Goal: Information Seeking & Learning: Learn about a topic

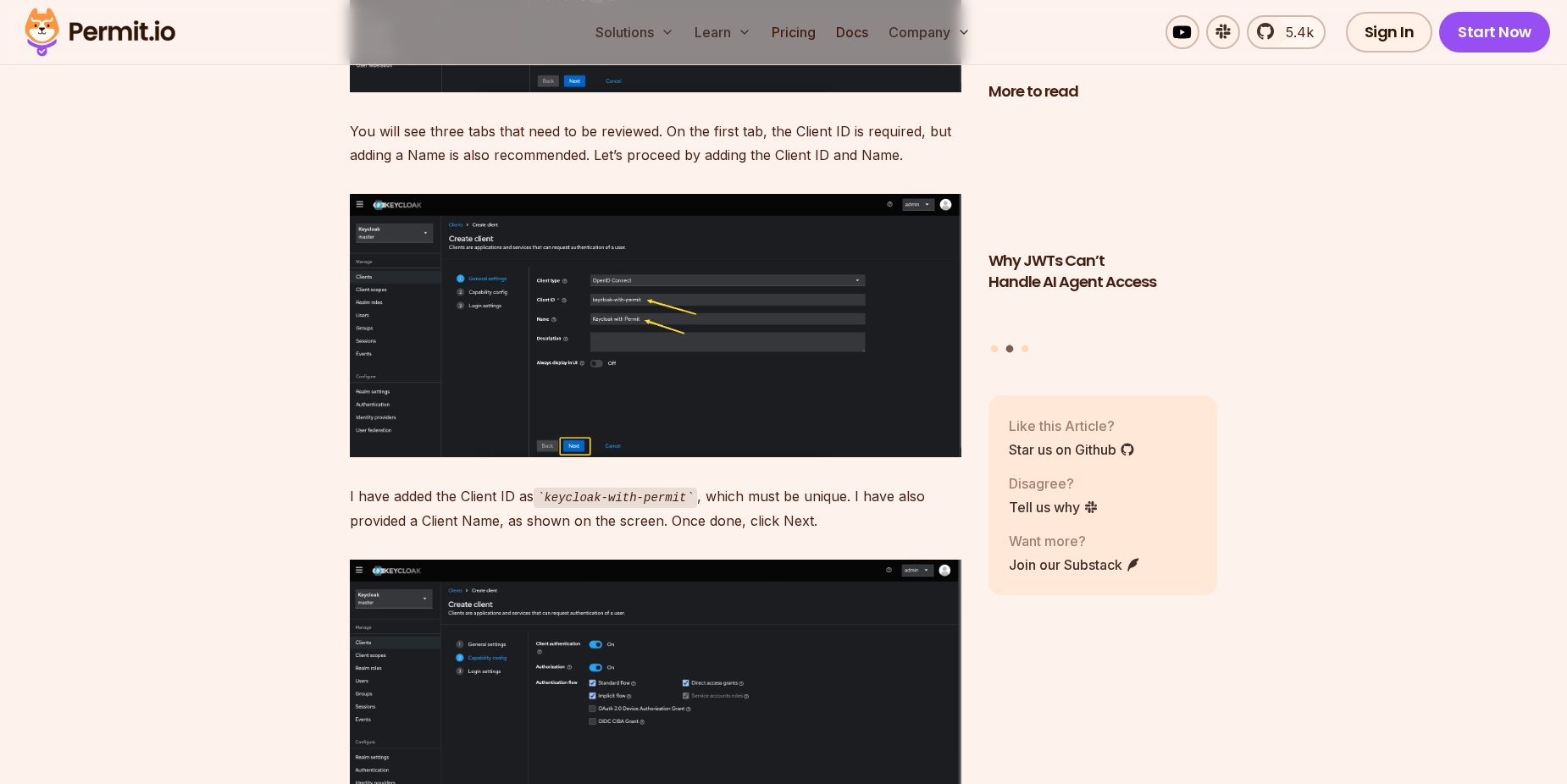
scroll to position [7532, 0]
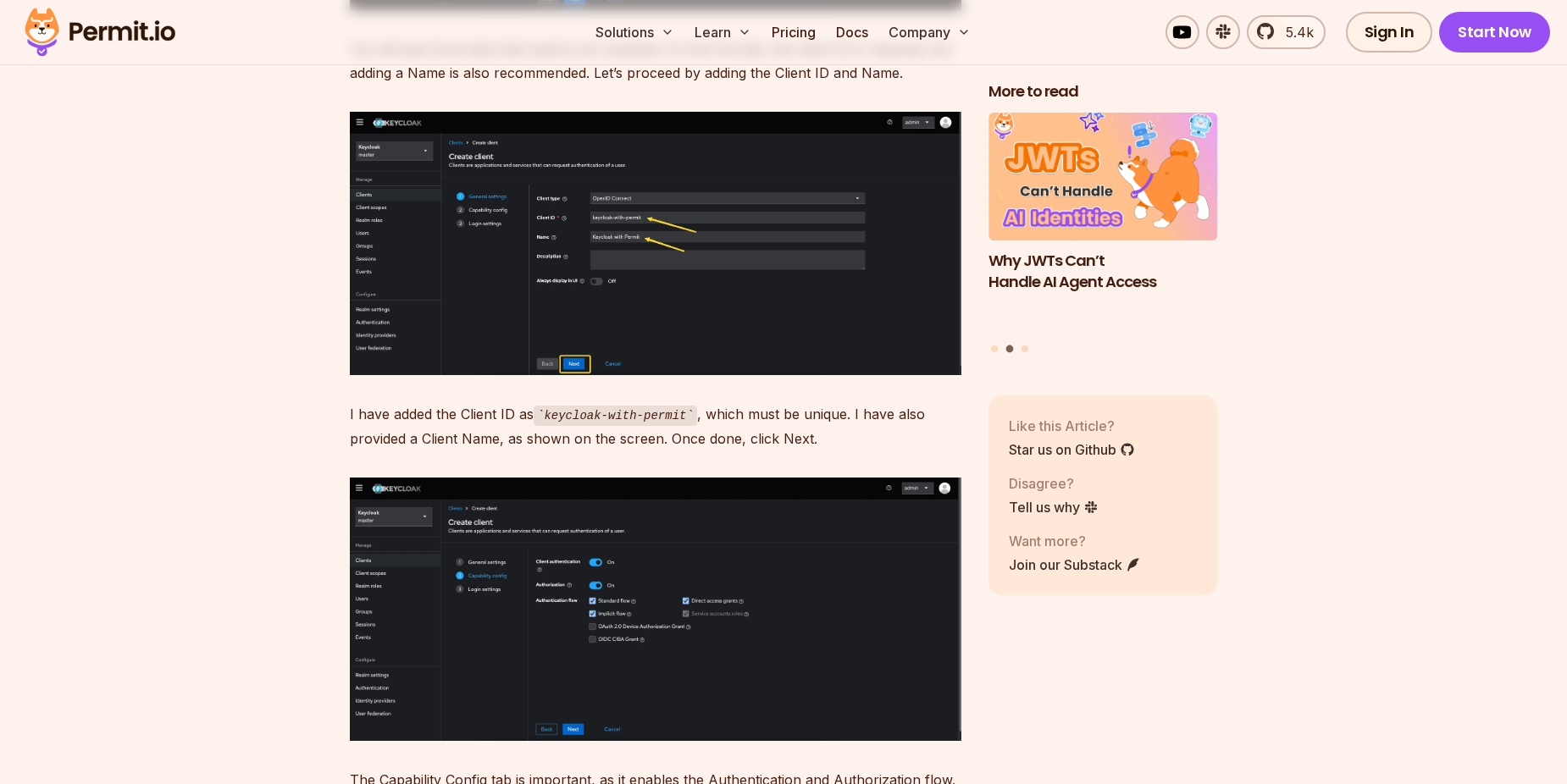
click at [603, 288] on img at bounding box center [655, 243] width 612 height 263
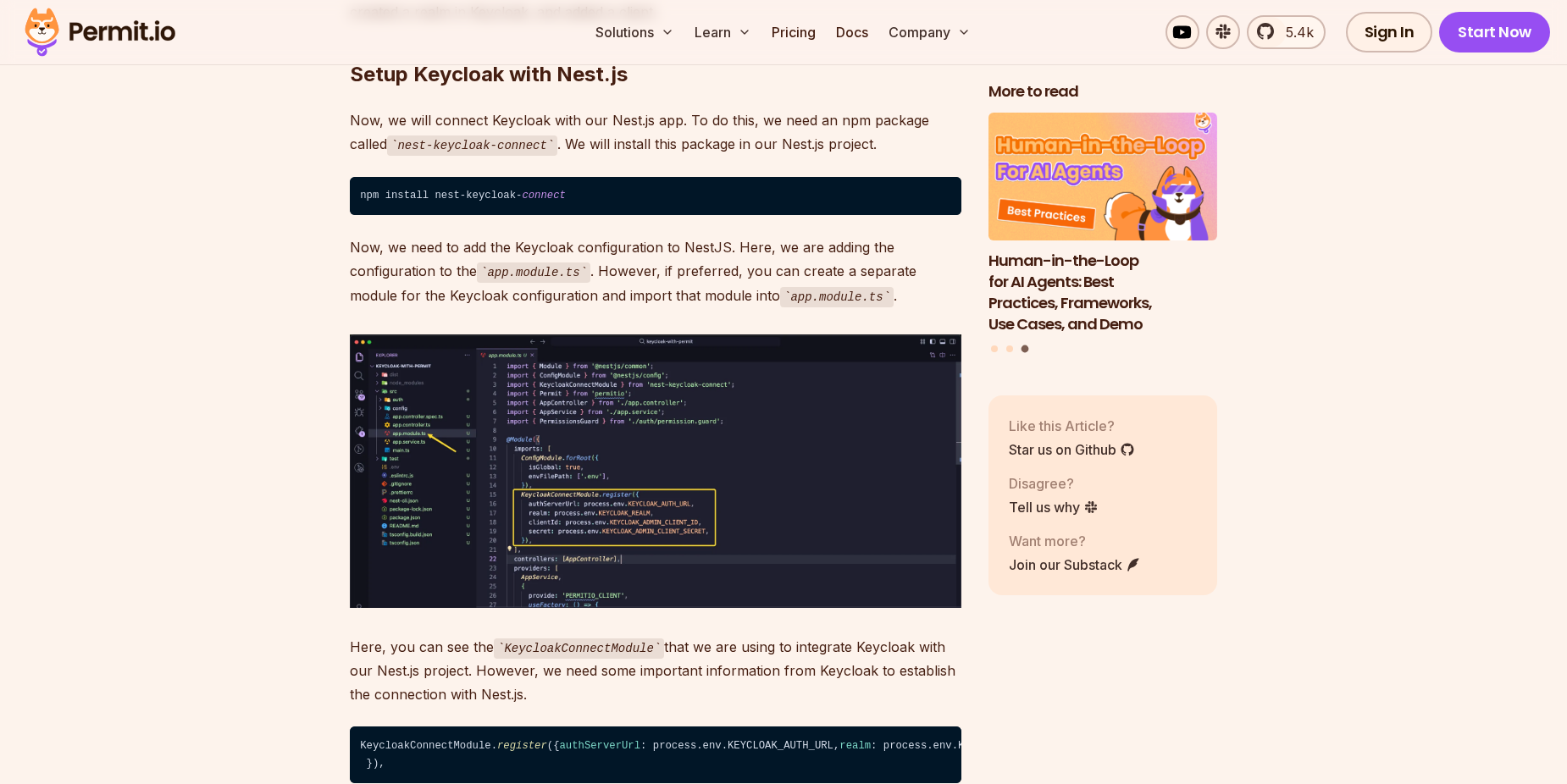
scroll to position [9224, 0]
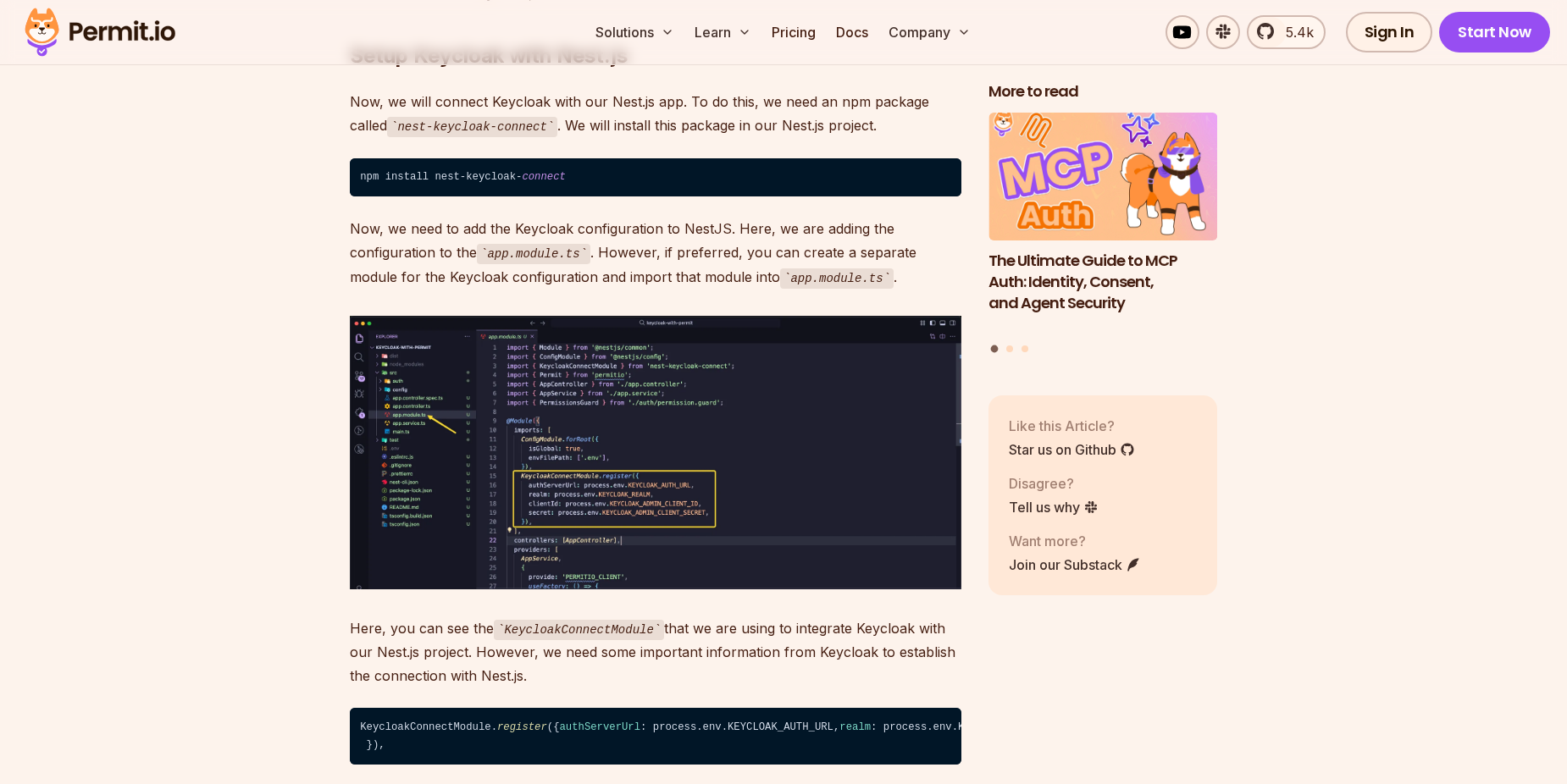
click at [432, 391] on img at bounding box center [655, 452] width 612 height 273
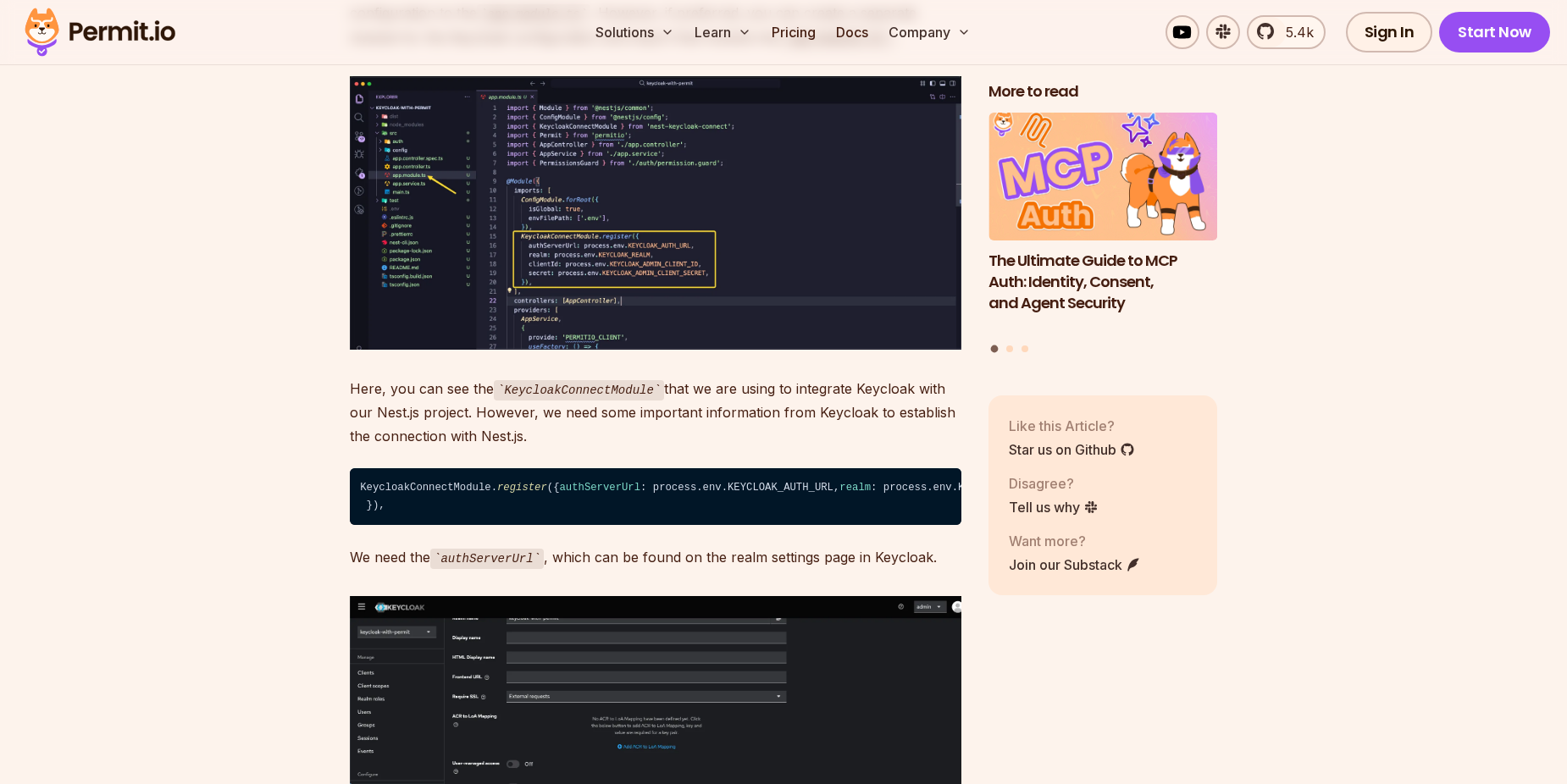
scroll to position [9733, 0]
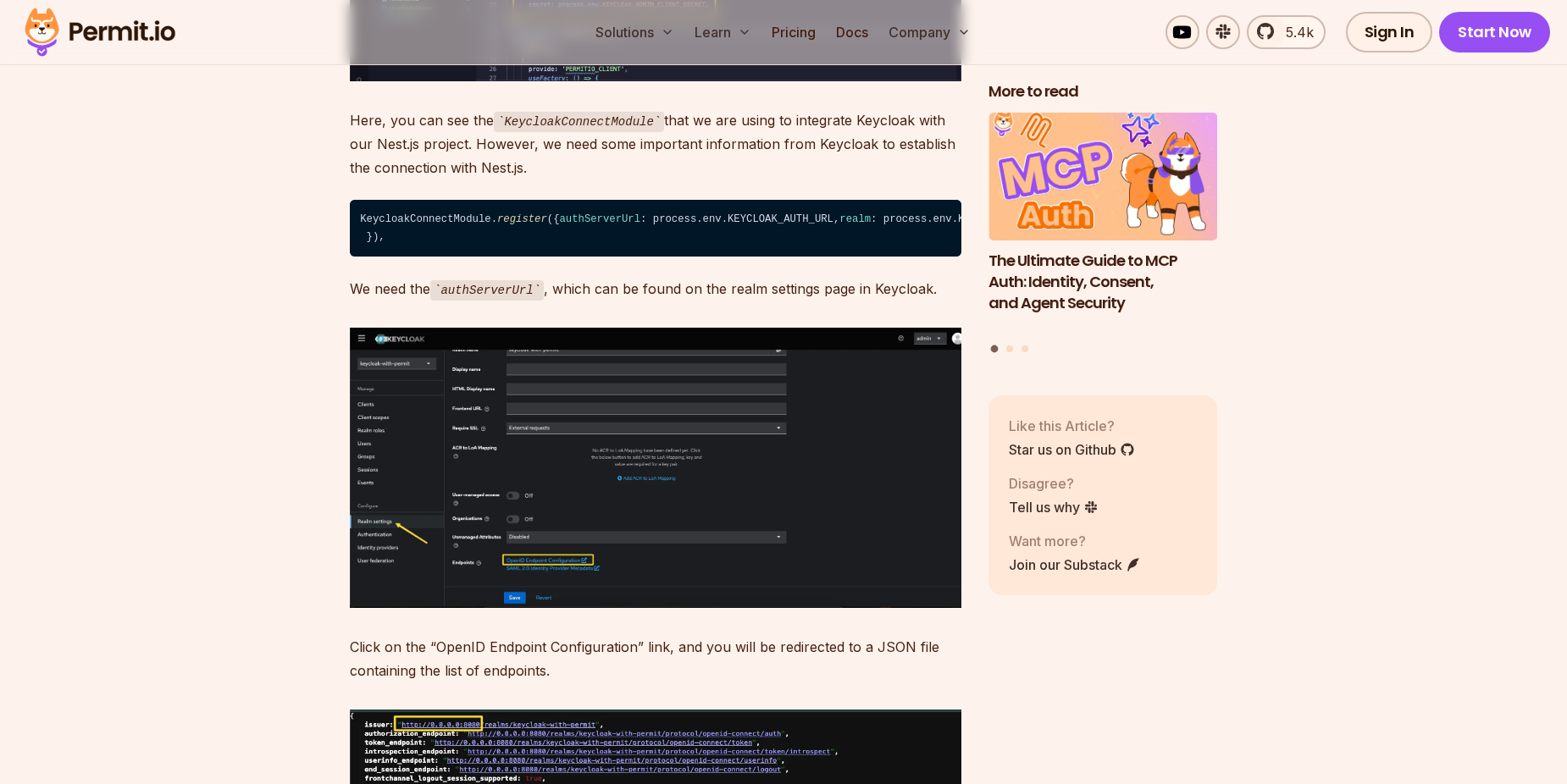
click at [424, 447] on img at bounding box center [655, 466] width 612 height 279
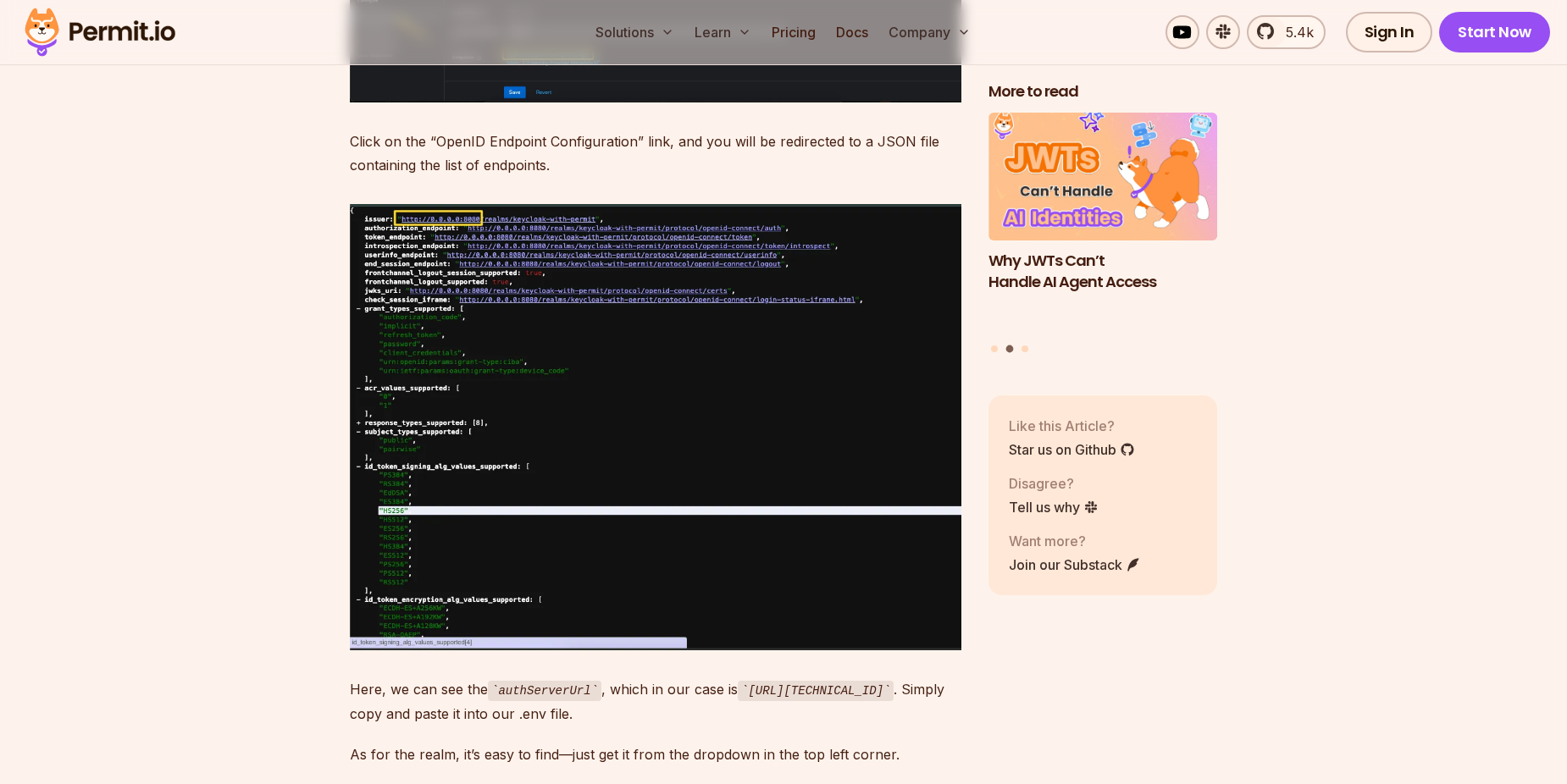
scroll to position [10241, 0]
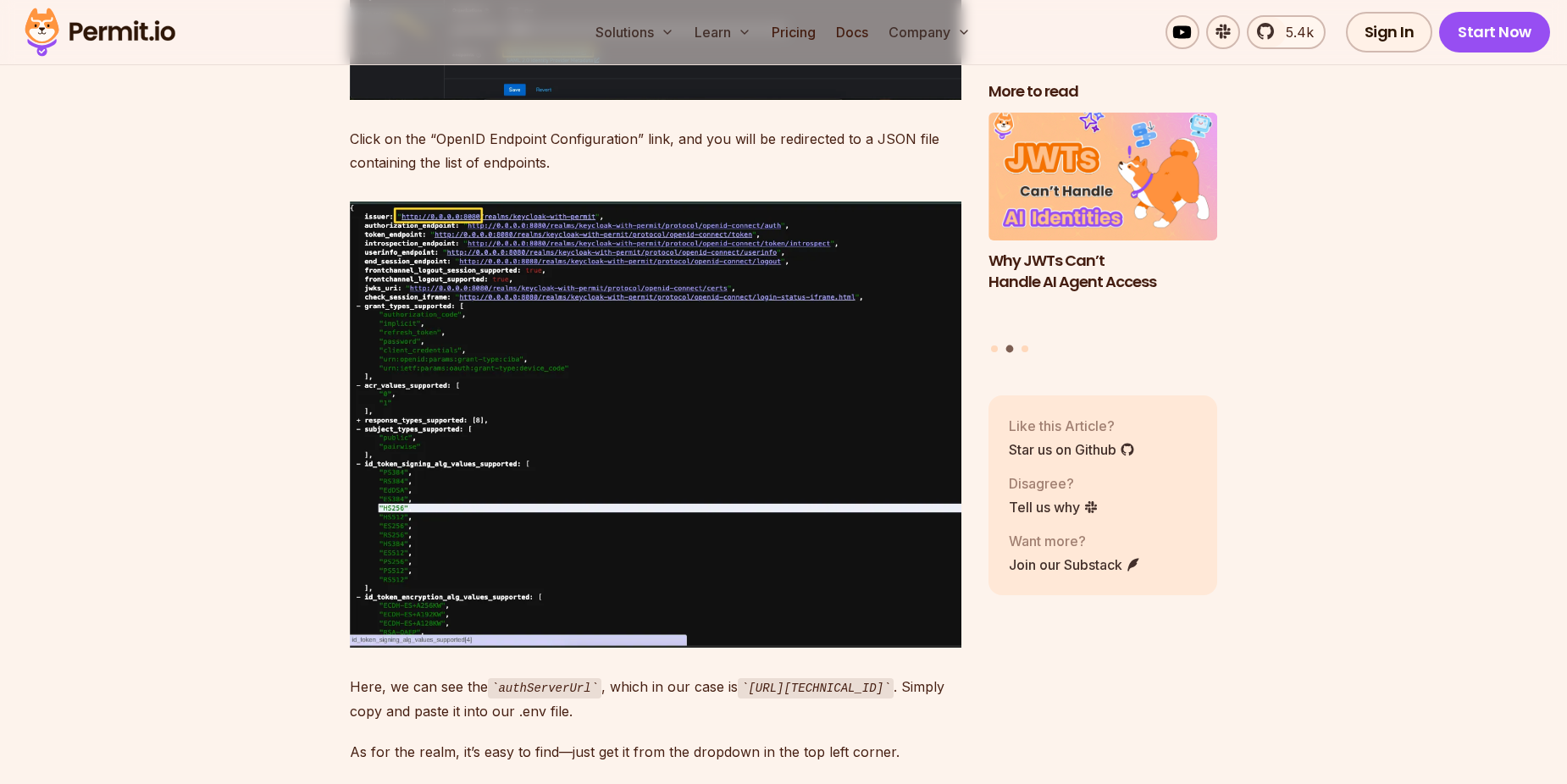
click at [413, 417] on img at bounding box center [655, 425] width 612 height 447
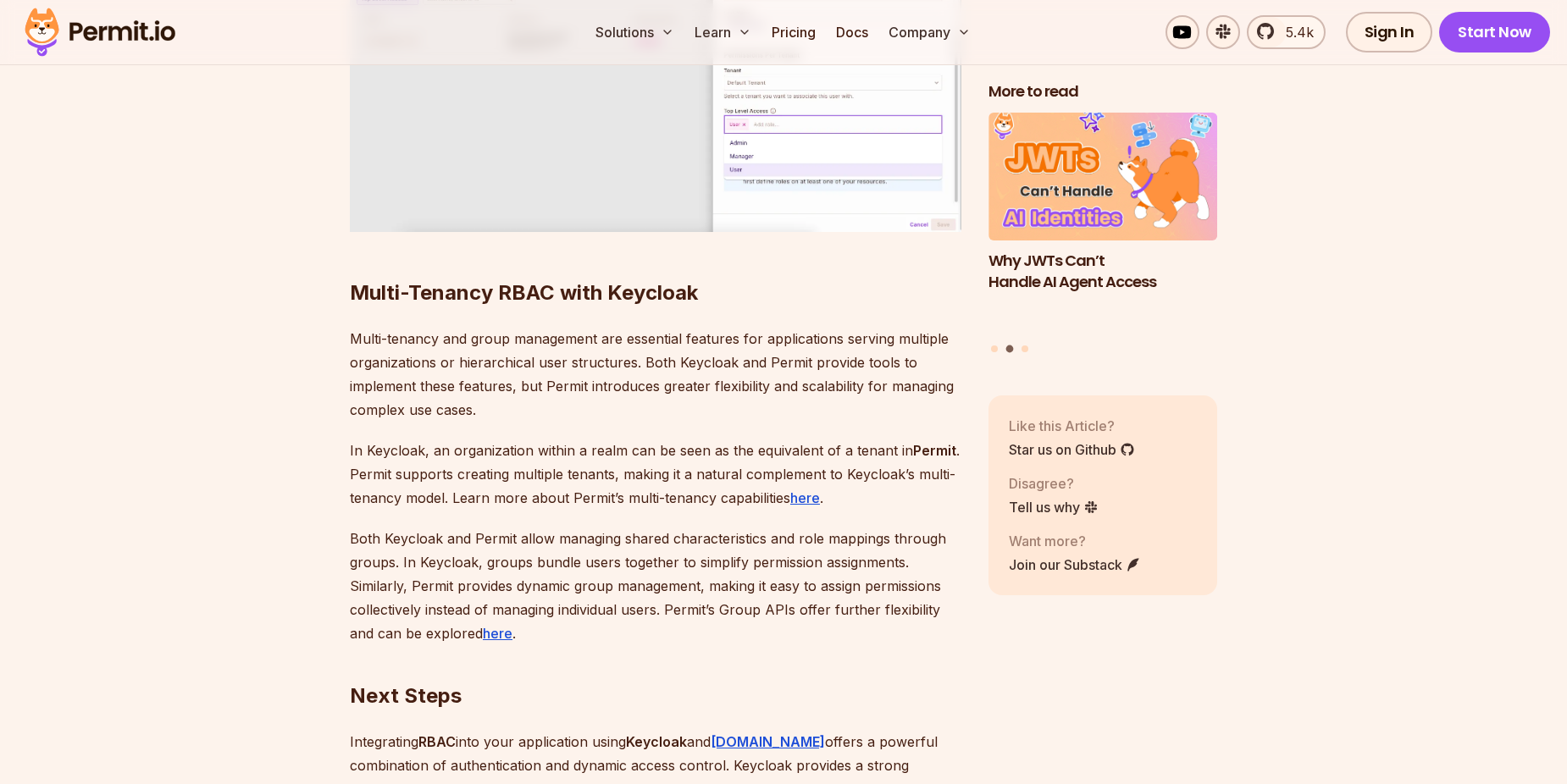
scroll to position [25558, 0]
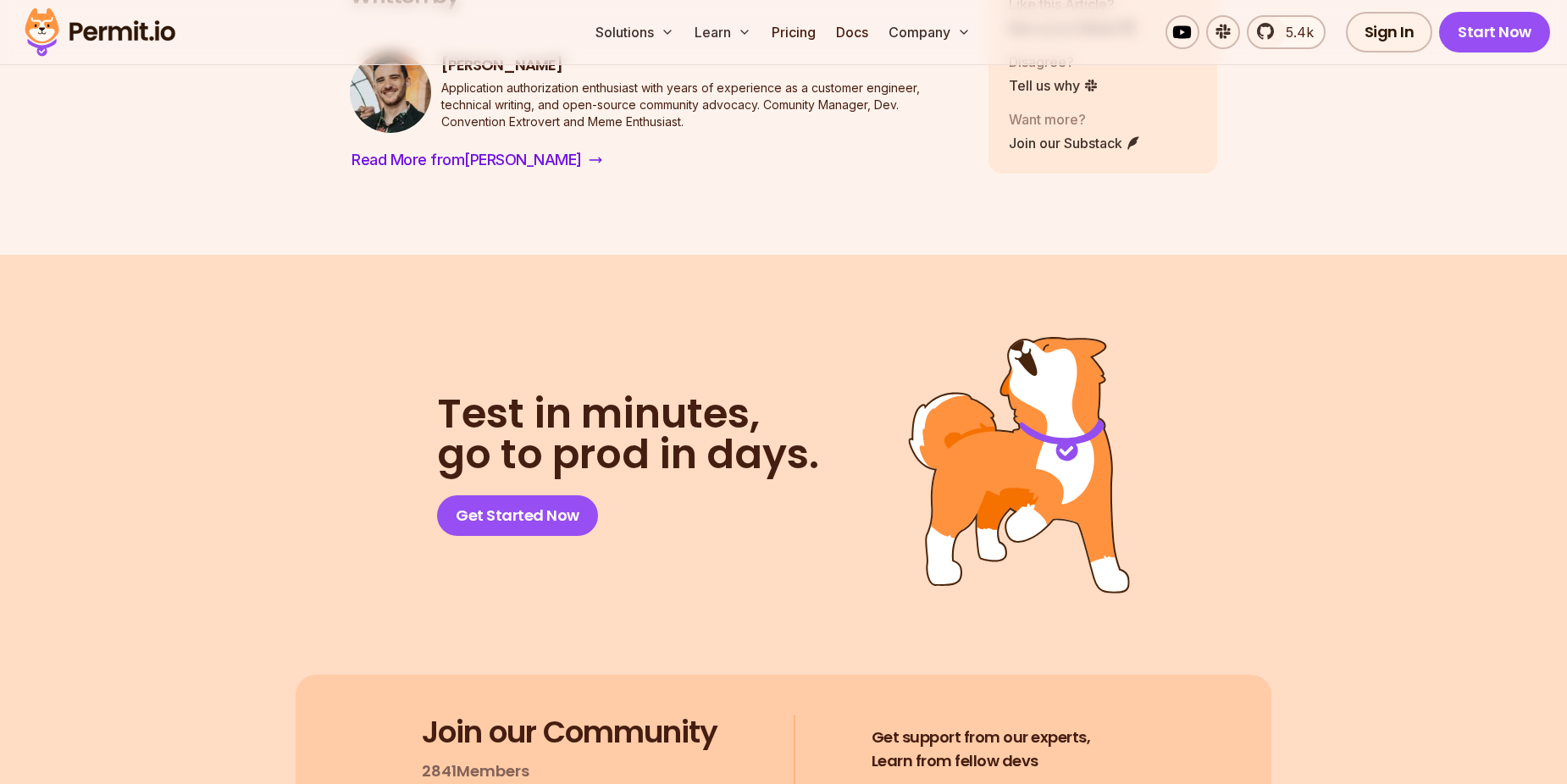
scroll to position [26574, 0]
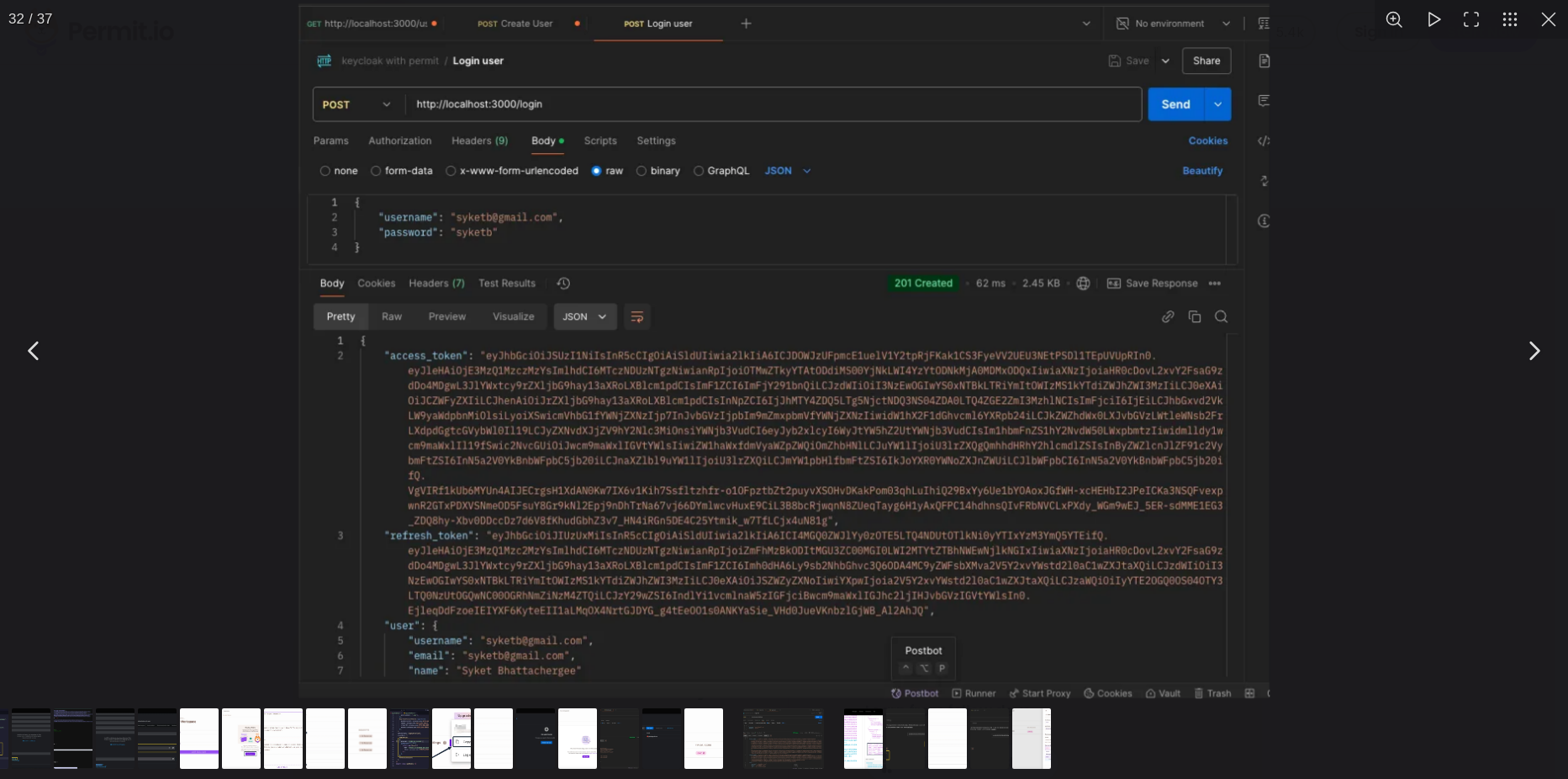
drag, startPoint x: 278, startPoint y: 471, endPoint x: 289, endPoint y: 472, distance: 11.0
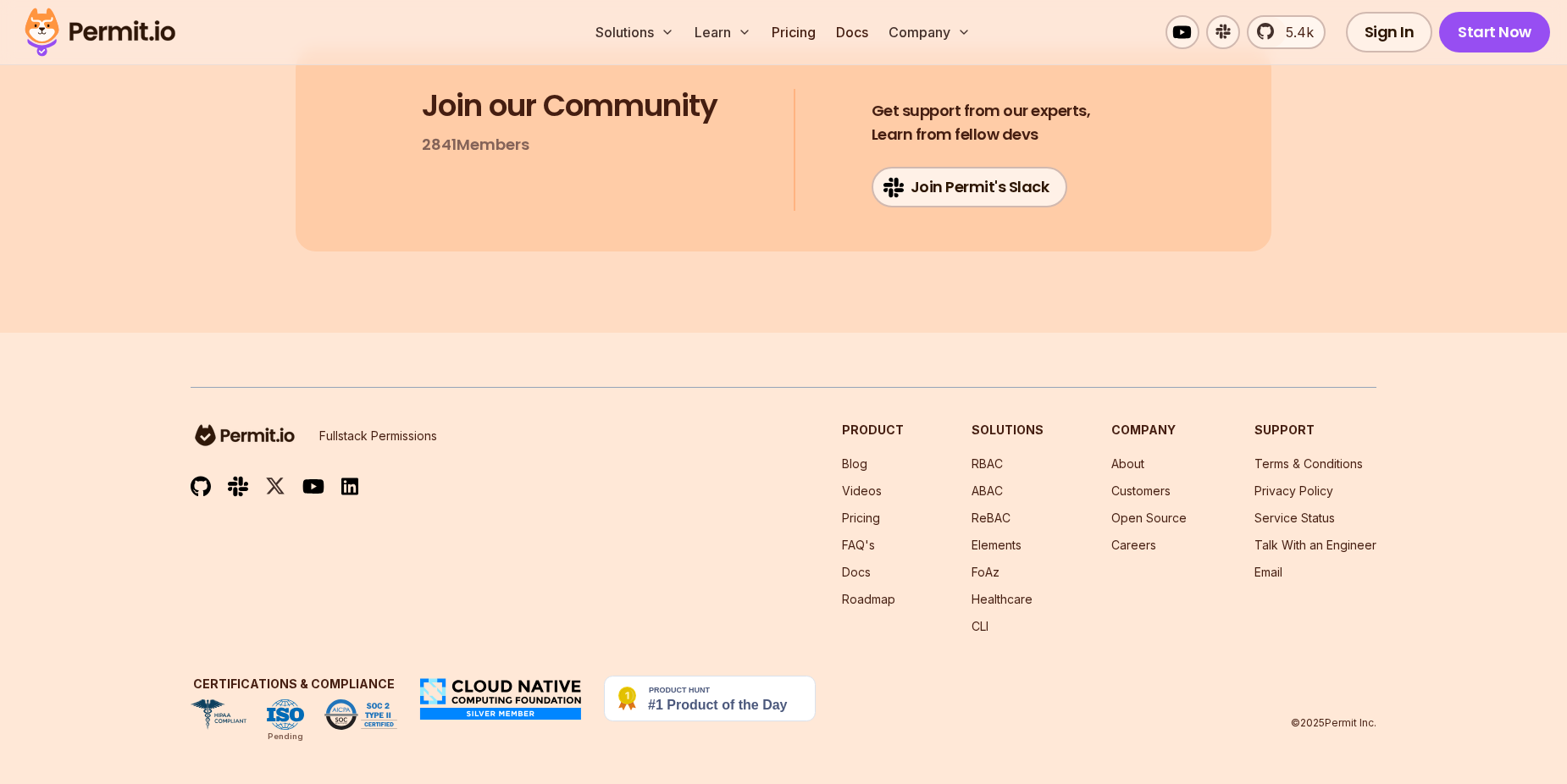
scroll to position [27420, 0]
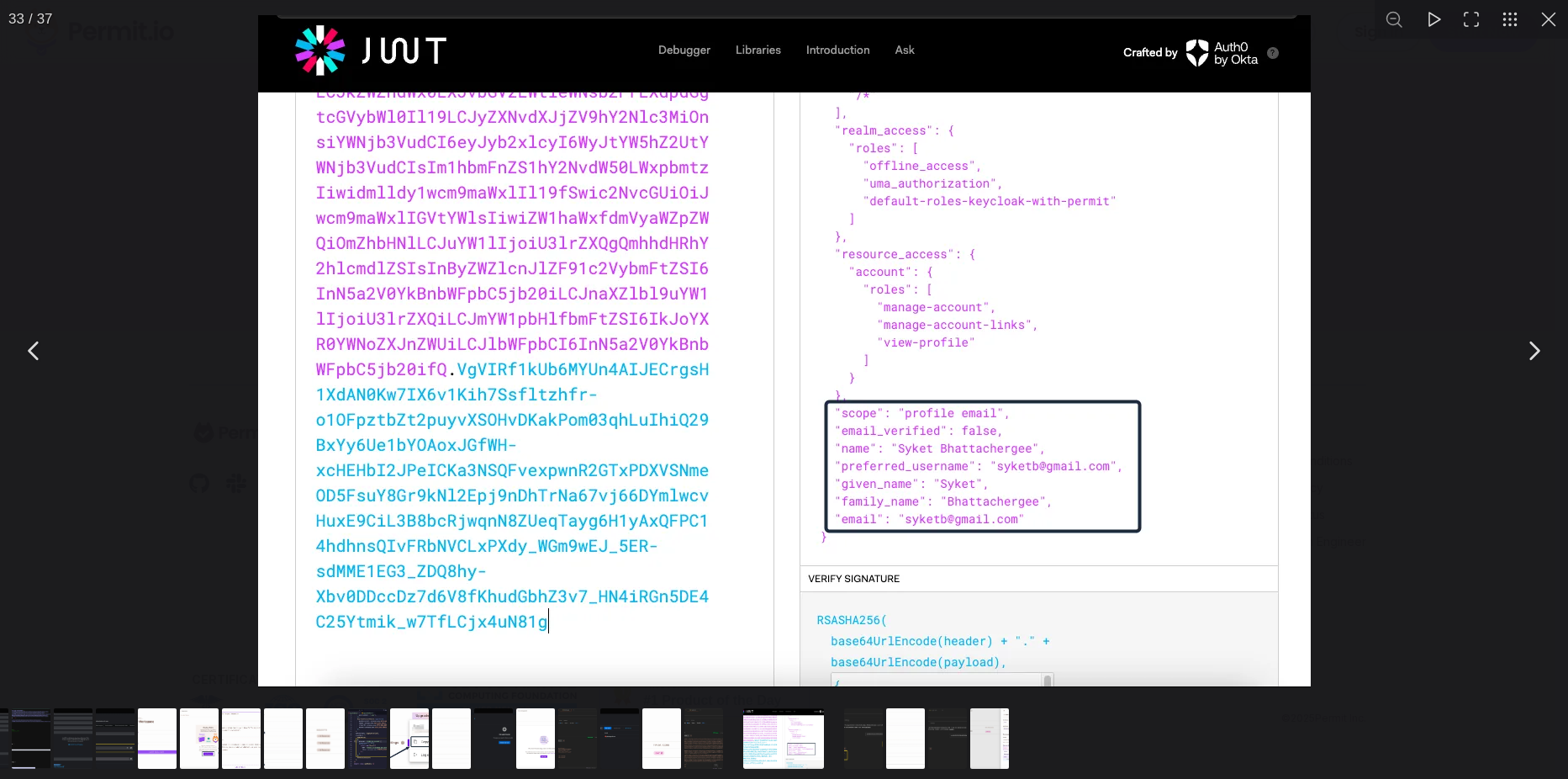
drag, startPoint x: 304, startPoint y: 308, endPoint x: 312, endPoint y: 312, distance: 8.9
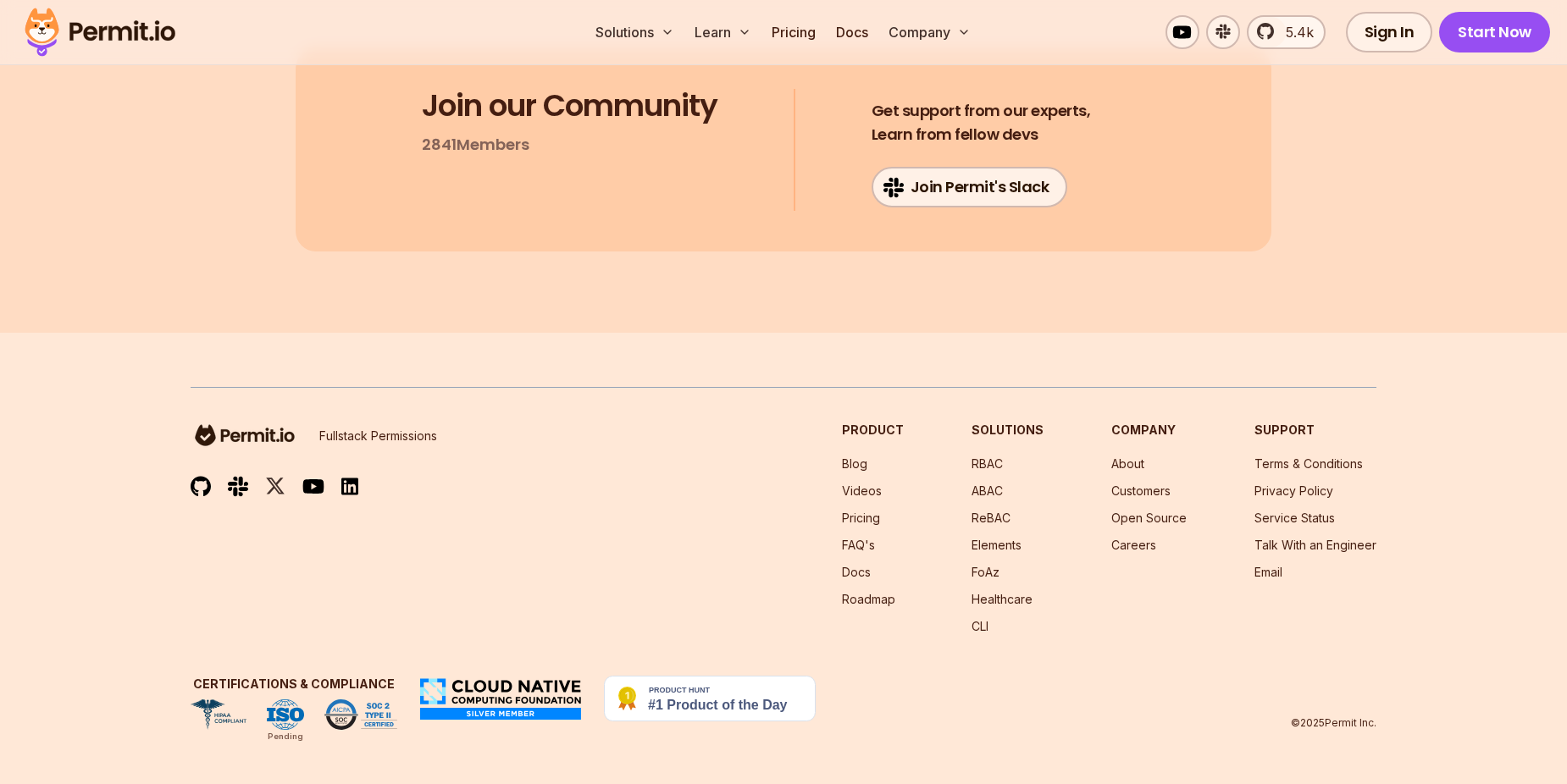
scroll to position [27928, 0]
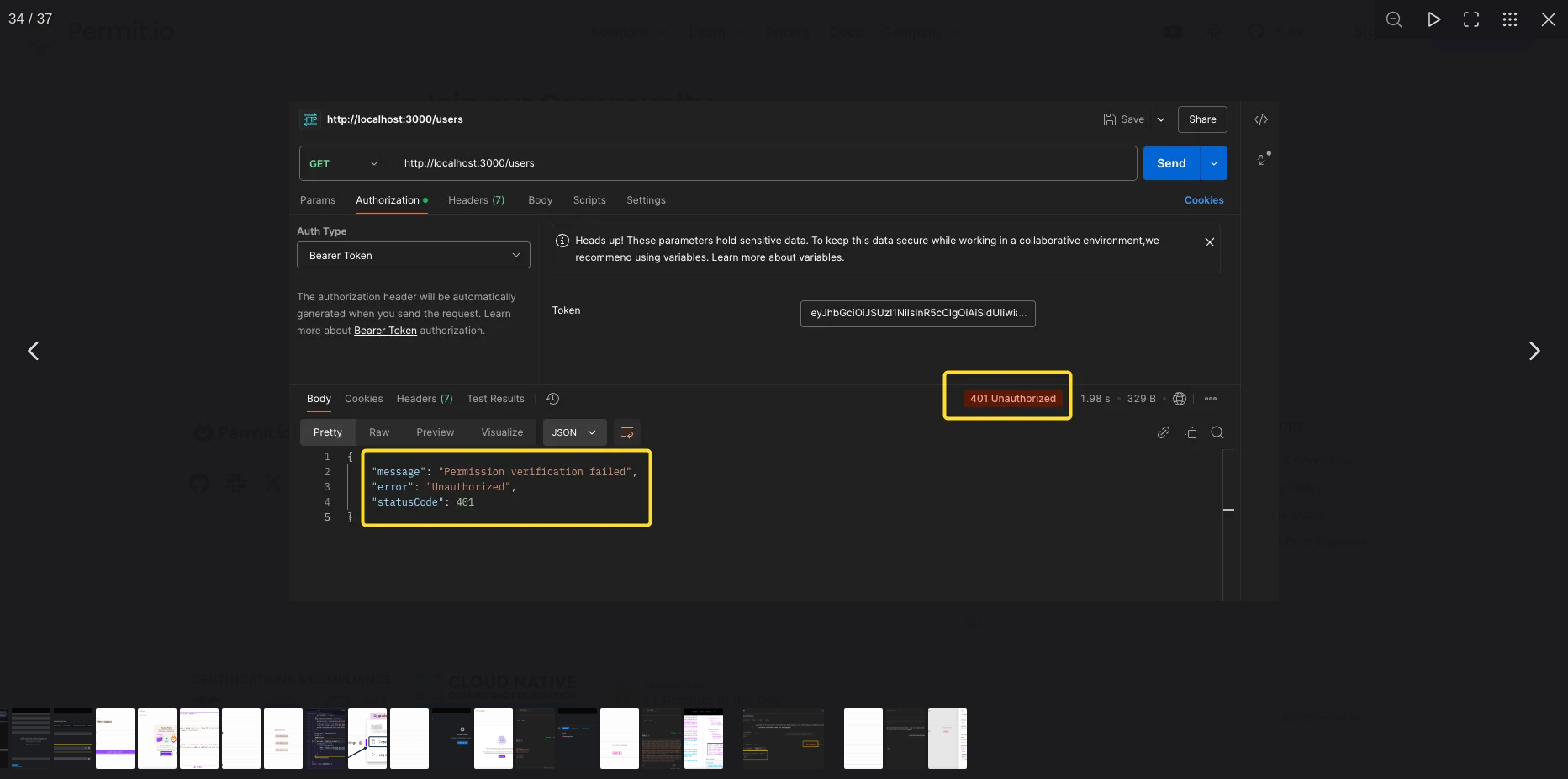
drag, startPoint x: 384, startPoint y: 296, endPoint x: 392, endPoint y: 297, distance: 8.1
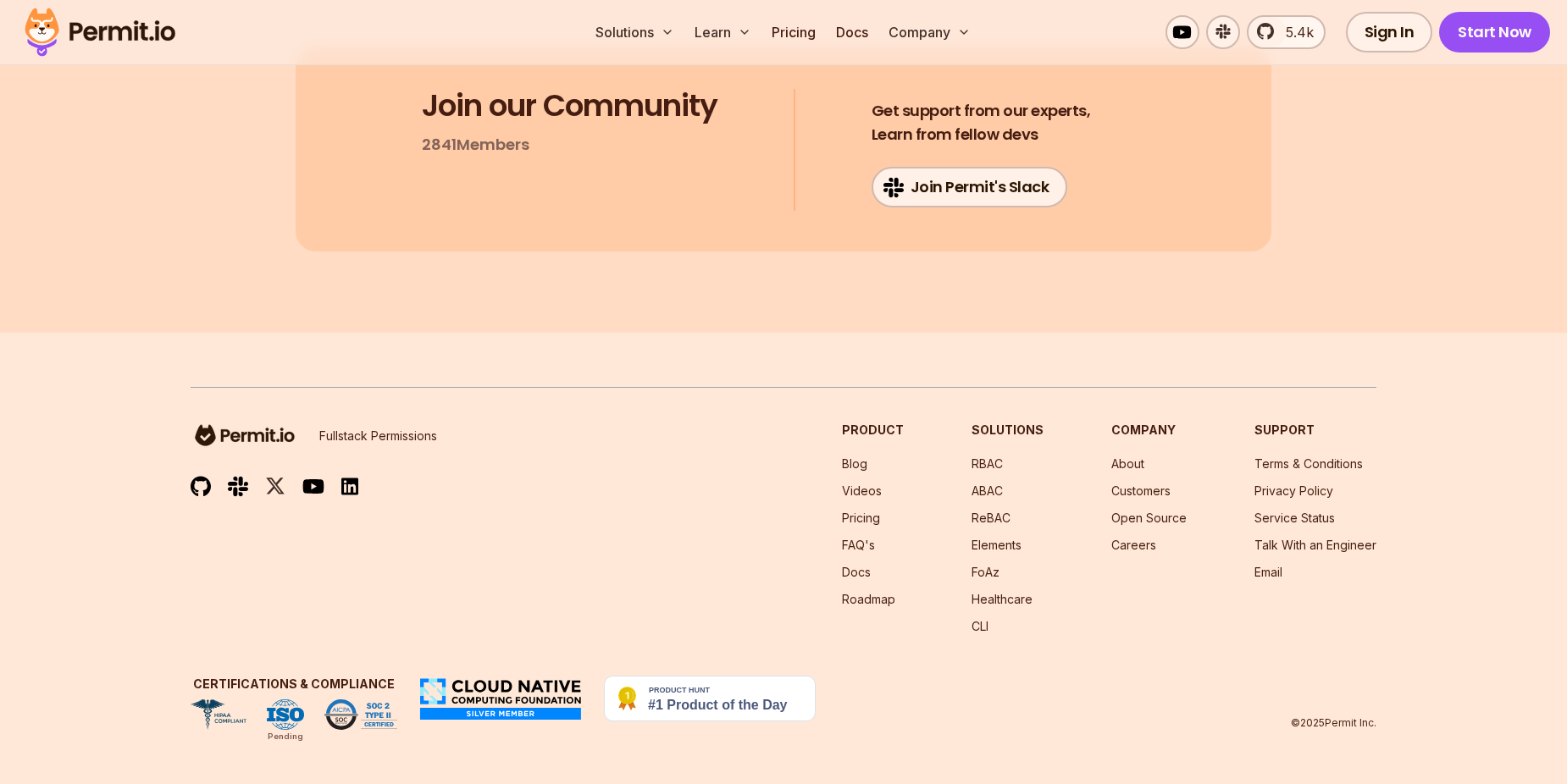
scroll to position [28351, 0]
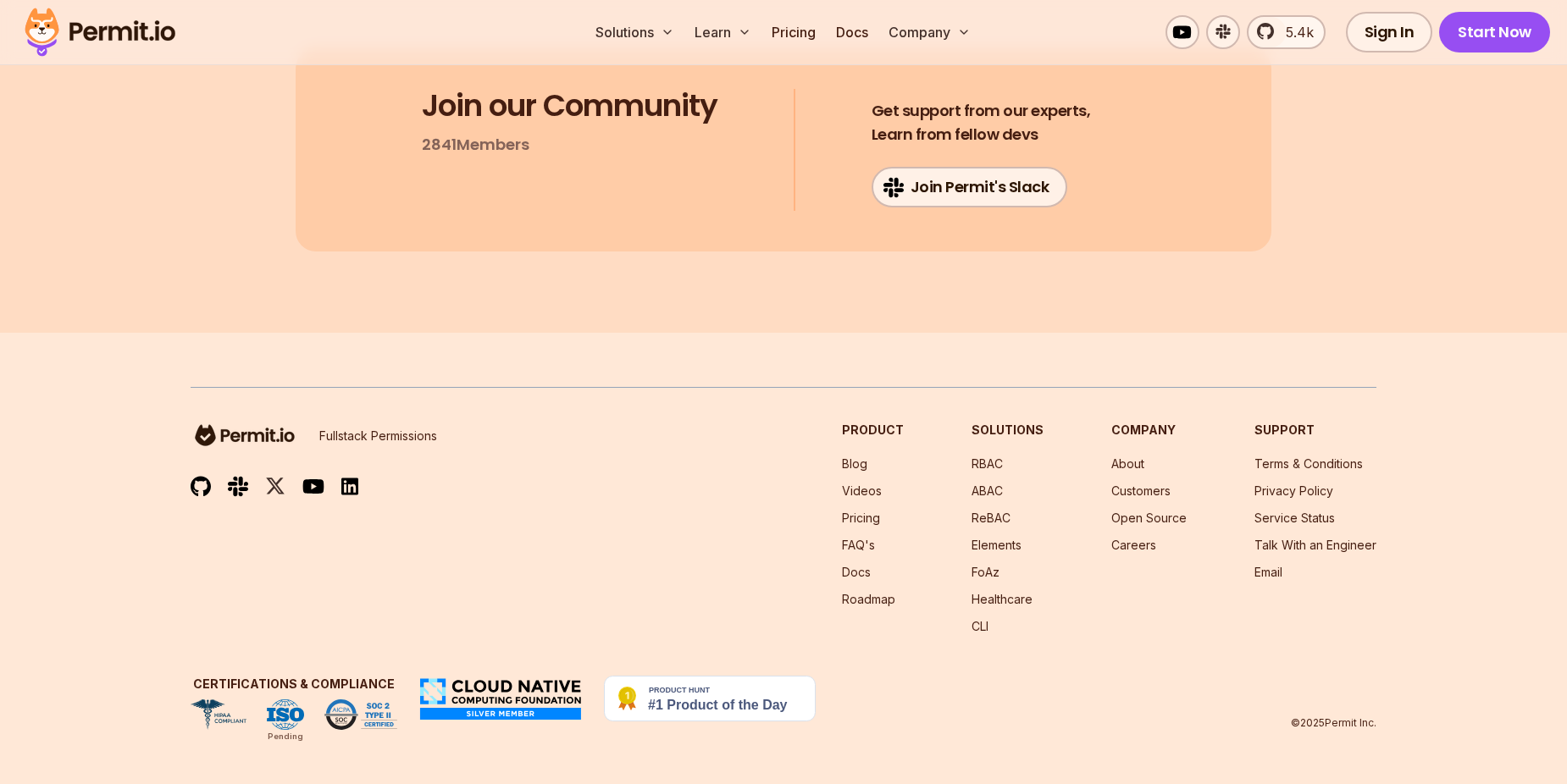
scroll to position [29112, 0]
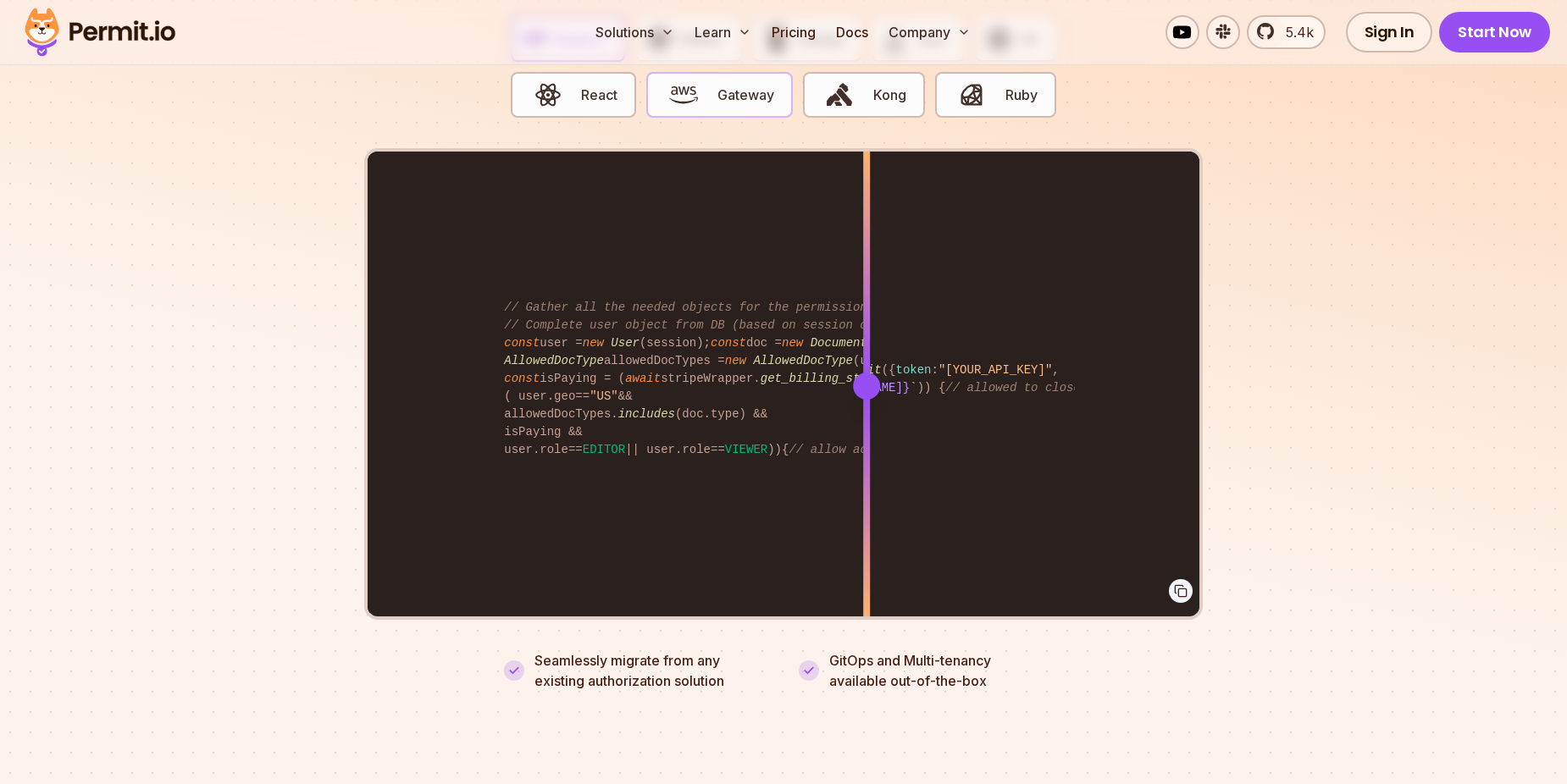
scroll to position [3469, 0]
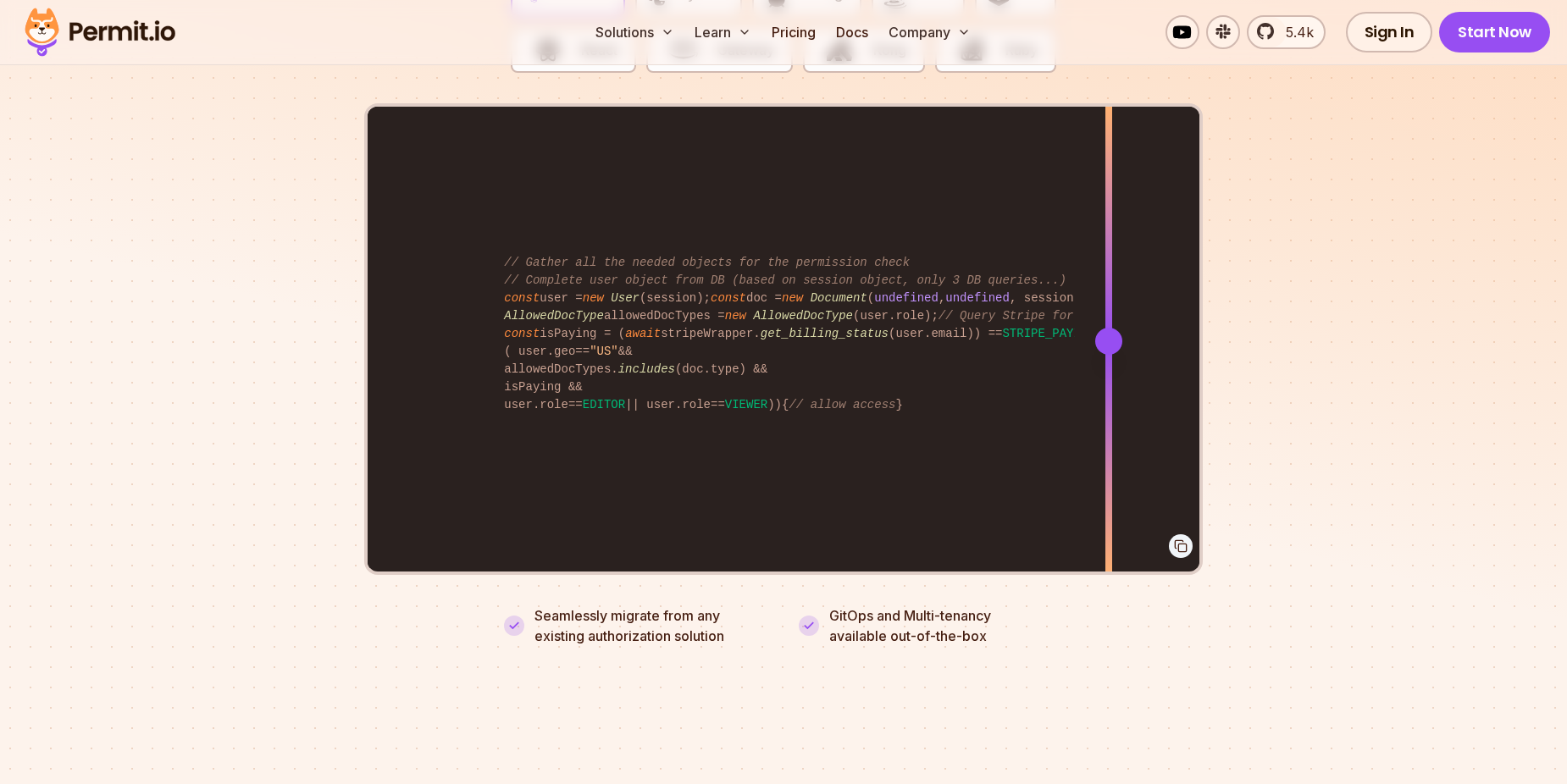
drag, startPoint x: 871, startPoint y: 314, endPoint x: 1108, endPoint y: 308, distance: 237.1
click at [1108, 327] on div at bounding box center [1108, 340] width 27 height 27
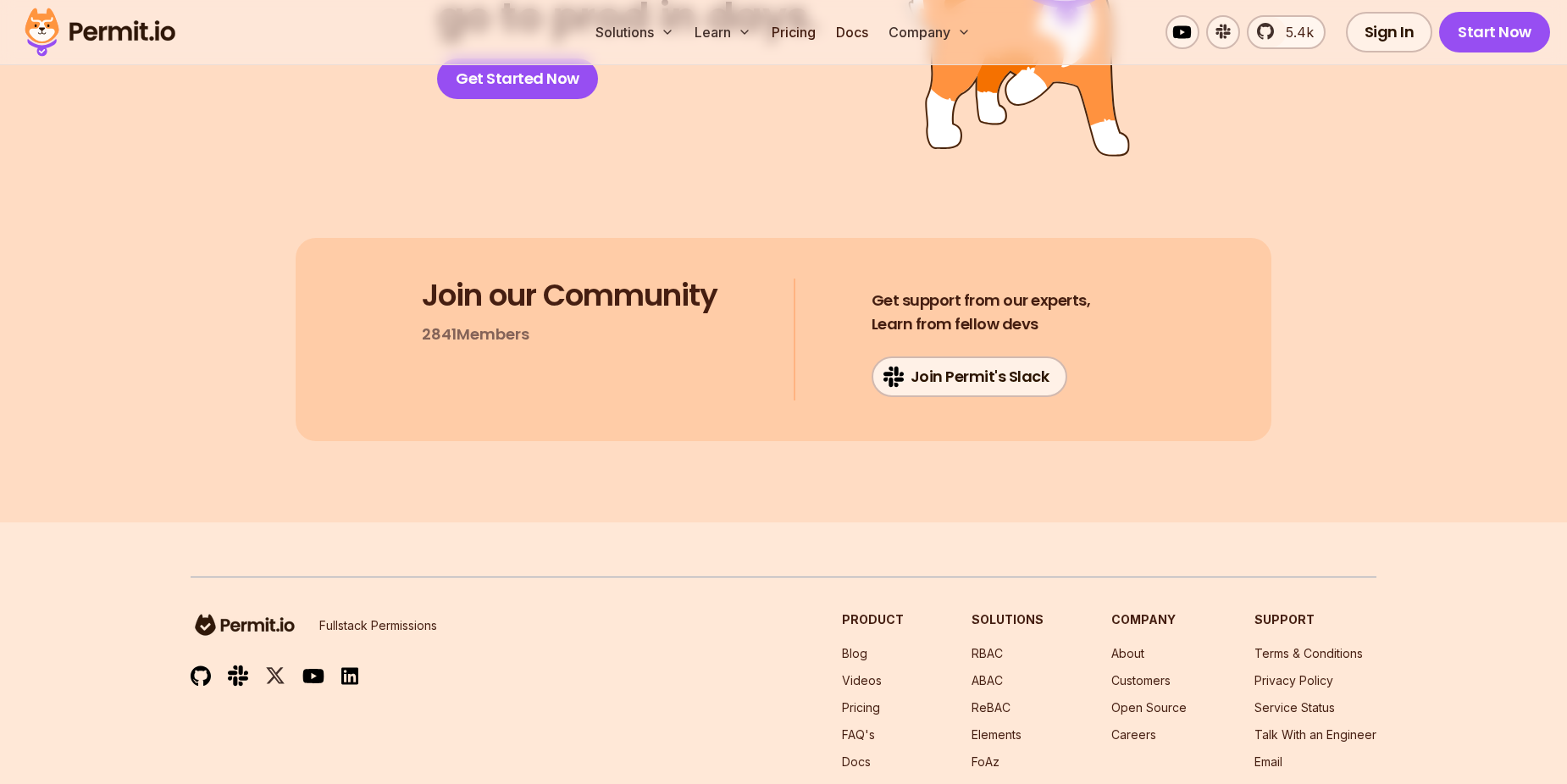
scroll to position [9053, 0]
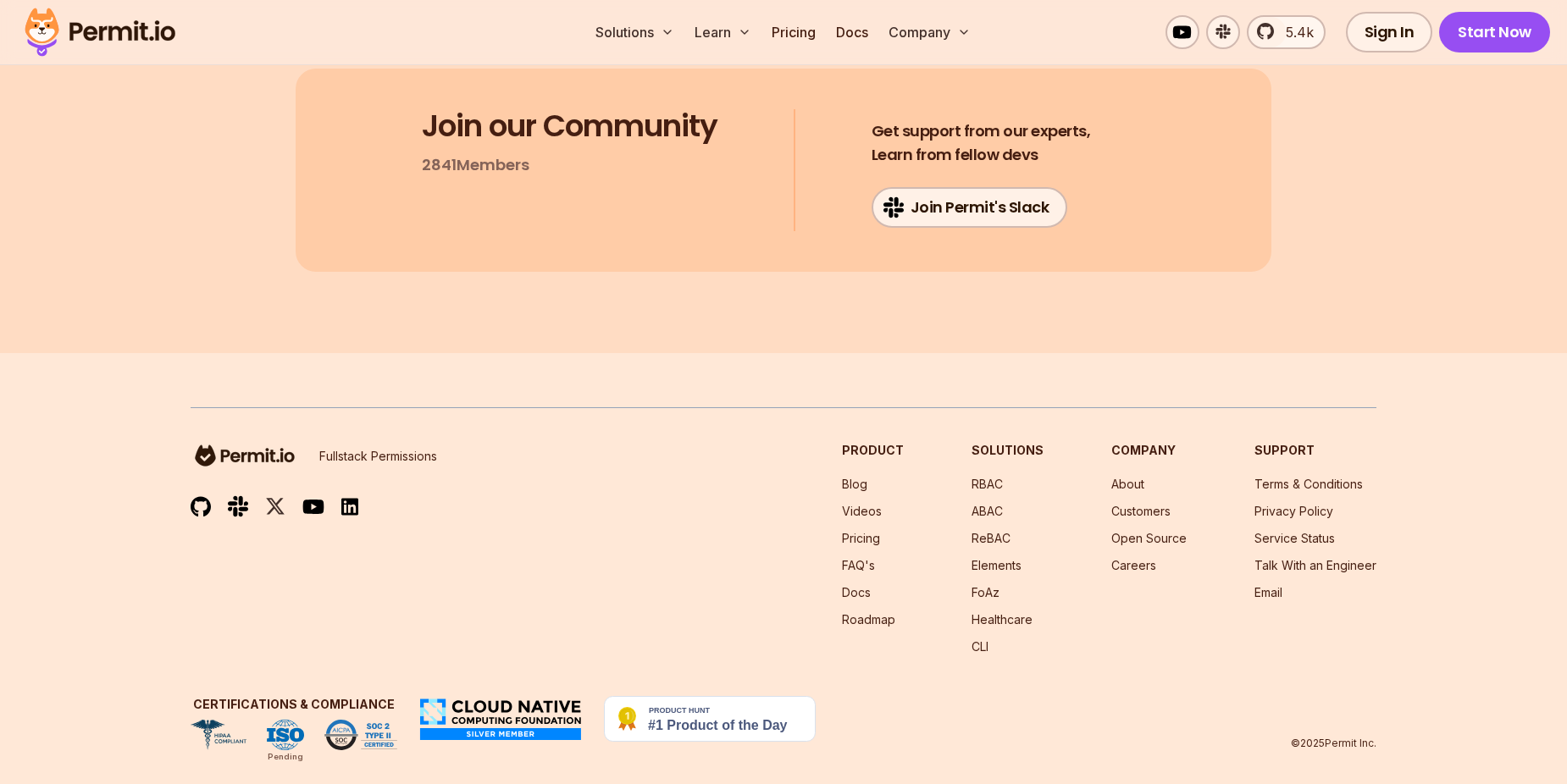
drag, startPoint x: 710, startPoint y: 362, endPoint x: 721, endPoint y: 357, distance: 12.1
